Goal: Find specific page/section: Find specific page/section

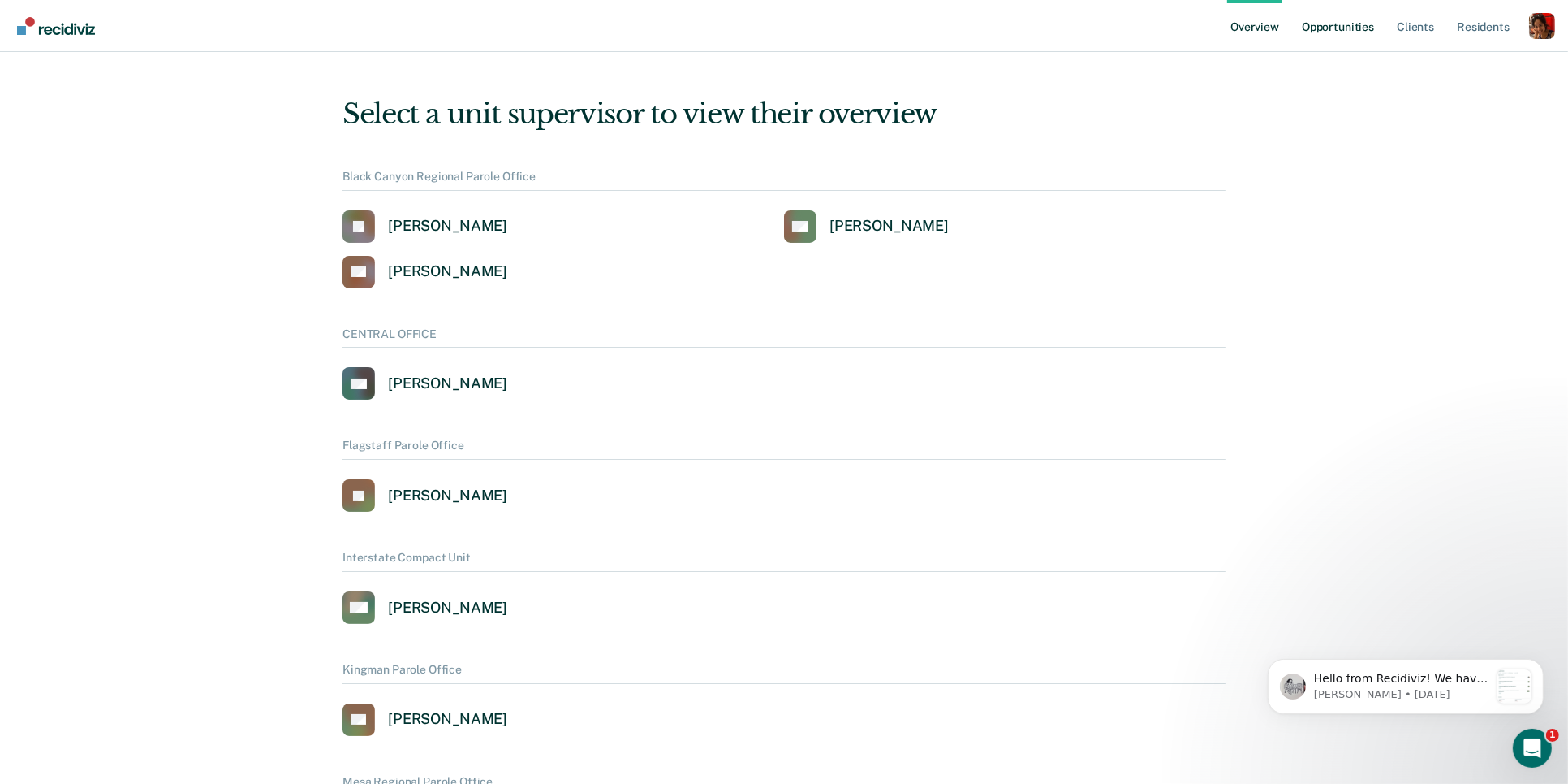
click at [1340, 12] on link "Opportunities" at bounding box center [1338, 25] width 79 height 52
